Goal: Navigation & Orientation: Understand site structure

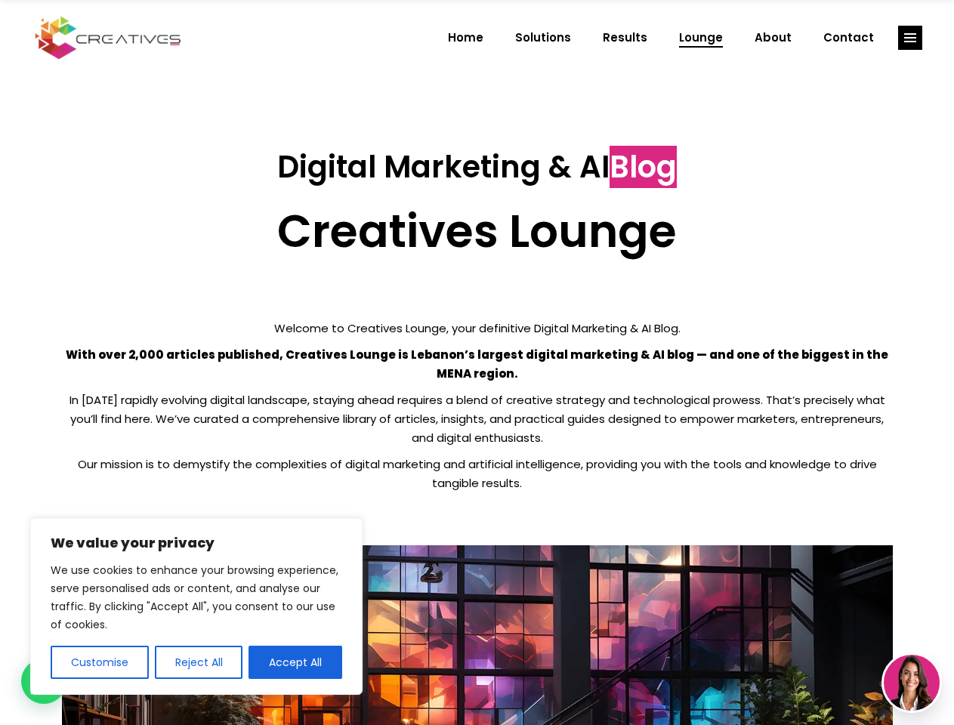
click at [477, 363] on p "With over 2,000 articles published, Creatives Lounge is Lebanon’s largest digit…" at bounding box center [477, 364] width 831 height 38
click at [99, 662] on button "Customise" at bounding box center [100, 662] width 98 height 33
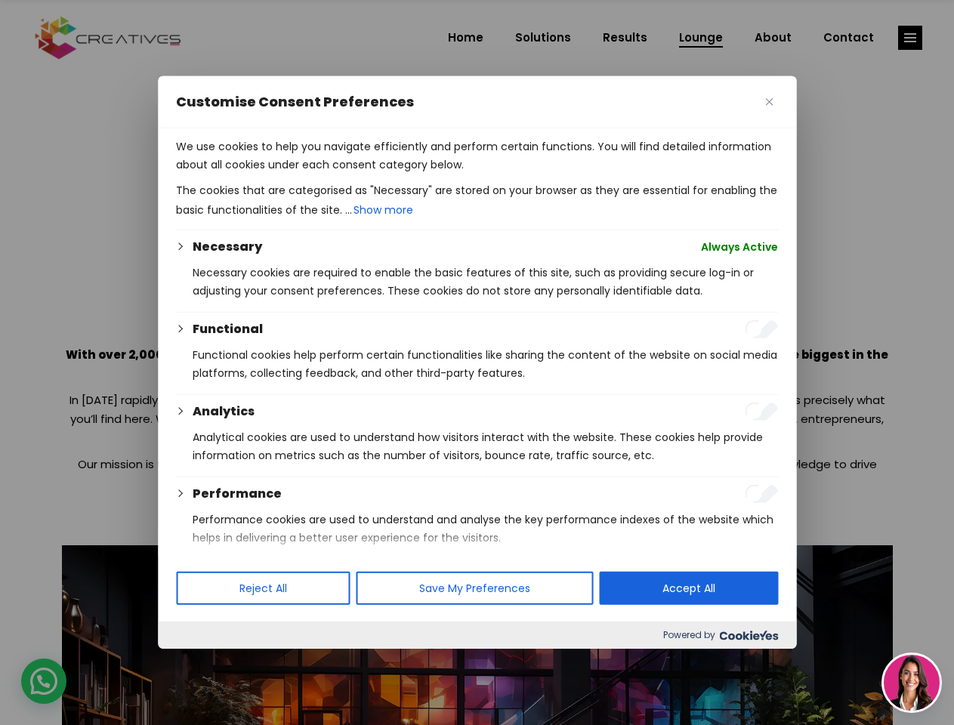
click at [198, 662] on div at bounding box center [477, 362] width 954 height 725
click at [295, 174] on p "We use cookies to help you navigate efficiently and perform certain functions. …" at bounding box center [477, 155] width 602 height 36
click at [910, 38] on div at bounding box center [477, 362] width 954 height 725
click at [912, 683] on img at bounding box center [912, 683] width 56 height 56
